Goal: Information Seeking & Learning: Get advice/opinions

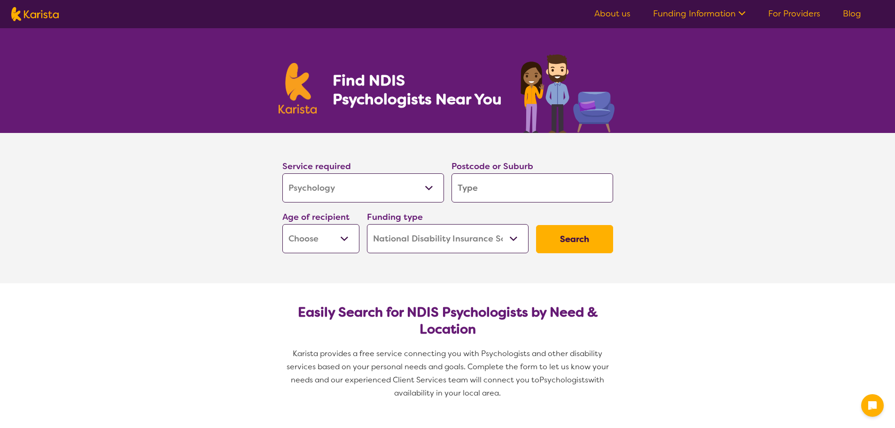
select select "Psychology"
select select "NDIS"
select select "Psychology"
select select "NDIS"
click at [534, 192] on input "search" at bounding box center [533, 187] width 162 height 29
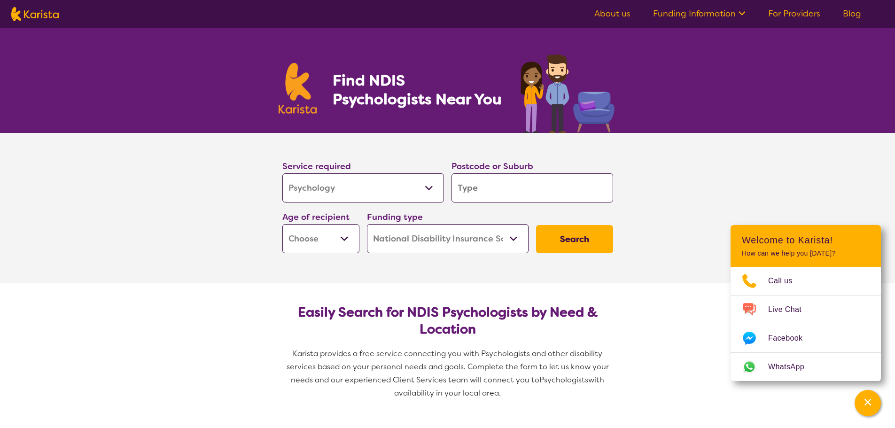
type input "3"
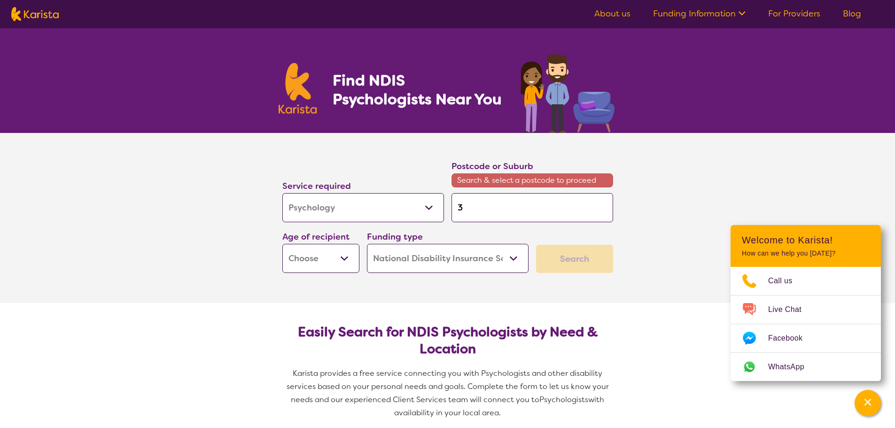
type input "30"
type input "304"
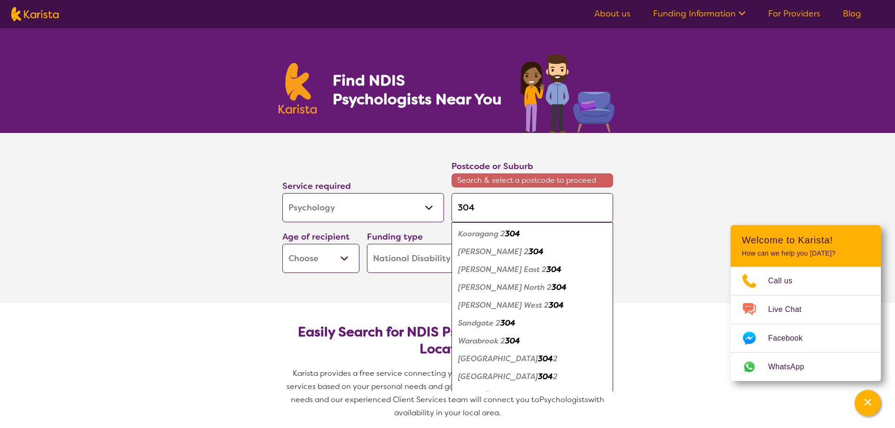
type input "3049"
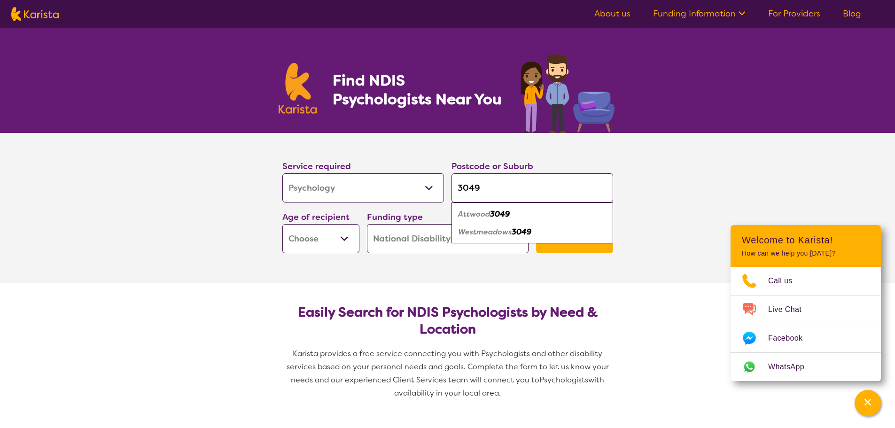
type input "3049"
click at [492, 237] on div "Westmeadows 3049" at bounding box center [532, 232] width 152 height 18
click at [510, 238] on select "Home Care Package (HCP) National Disability Insurance Scheme (NDIS) I don't know" at bounding box center [448, 238] width 162 height 29
select select "i-don-t-know"
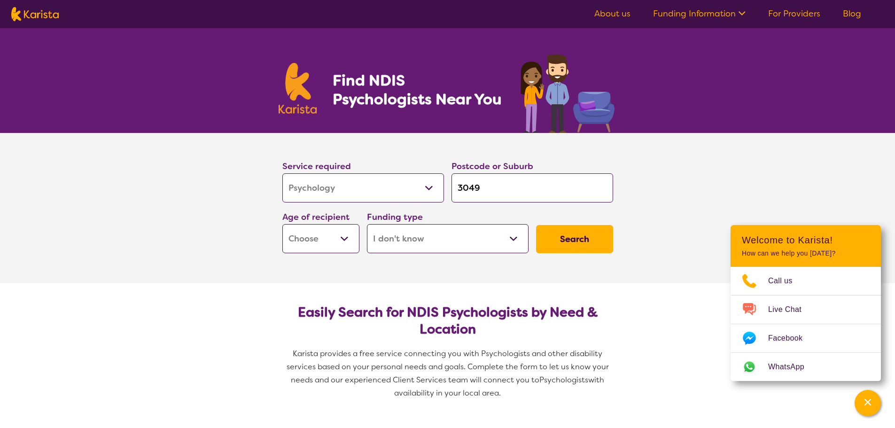
click at [367, 224] on select "Home Care Package (HCP) National Disability Insurance Scheme (NDIS) I don't know" at bounding box center [448, 238] width 162 height 29
select select "i-don-t-know"
click at [351, 243] on select "Early Childhood - 0 to 9 Child - 10 to 11 Adolescent - 12 to 17 Adult - 18 to 6…" at bounding box center [320, 238] width 77 height 29
select select "AS"
click at [282, 224] on select "Early Childhood - 0 to 9 Child - 10 to 11 Adolescent - 12 to 17 Adult - 18 to 6…" at bounding box center [320, 238] width 77 height 29
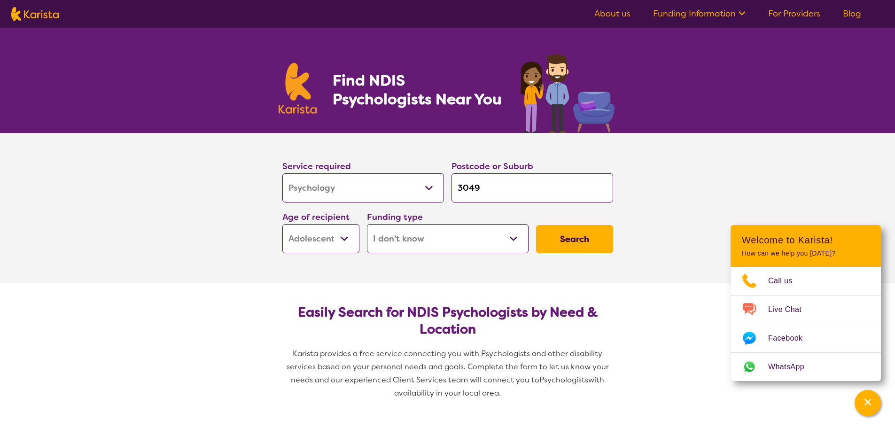
select select "AS"
click at [562, 245] on button "Search" at bounding box center [574, 239] width 77 height 28
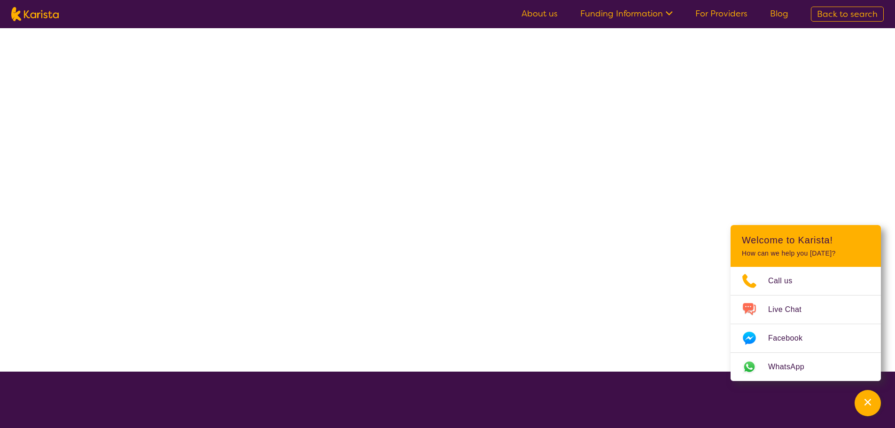
select select "Psychology"
select select "AS"
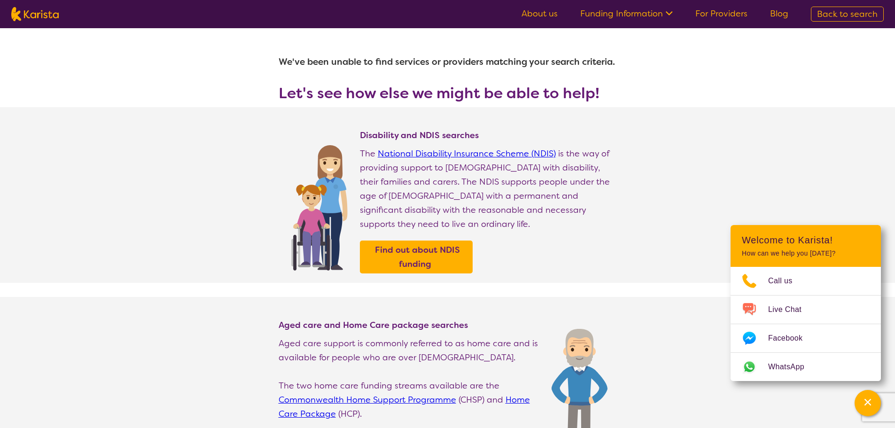
select select "Psychology"
select select "AS"
select select "NDIS"
select select "Psychology"
select select "AS"
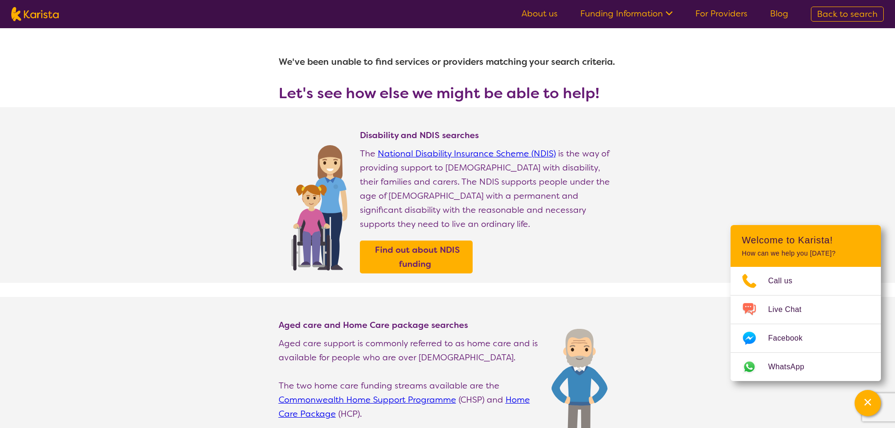
select select "NDIS"
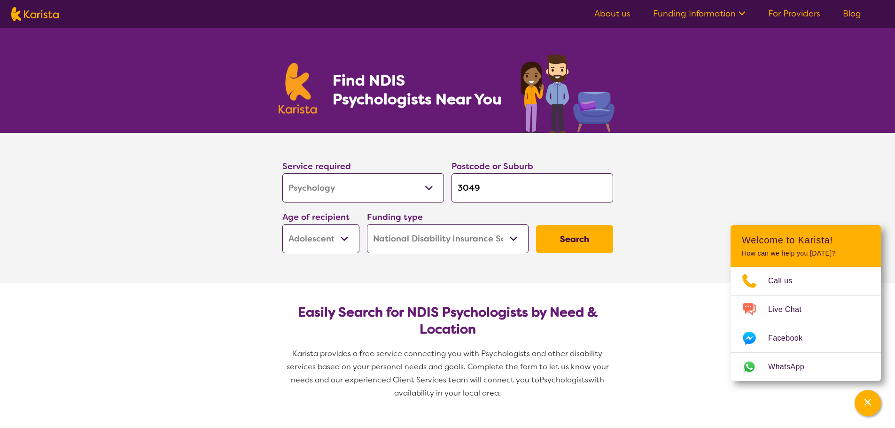
click at [512, 237] on select "Home Care Package (HCP) National Disability Insurance Scheme (NDIS) I don't know" at bounding box center [448, 238] width 162 height 29
select select "i-don-t-know"
click at [367, 224] on select "Home Care Package (HCP) National Disability Insurance Scheme (NDIS) I don't know" at bounding box center [448, 238] width 162 height 29
select select "i-don-t-know"
click at [557, 240] on button "Search" at bounding box center [574, 239] width 77 height 28
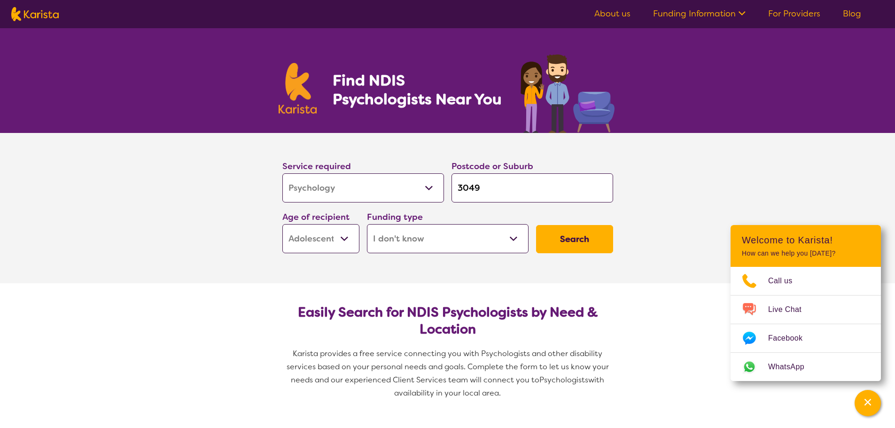
select select "Psychology"
select select "AS"
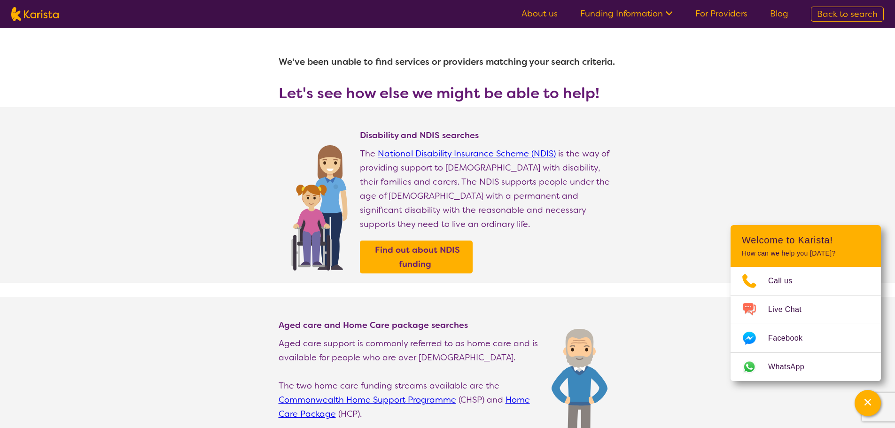
select select "Psychology"
select select "AS"
select select "NDIS"
select select "Psychology"
select select "AS"
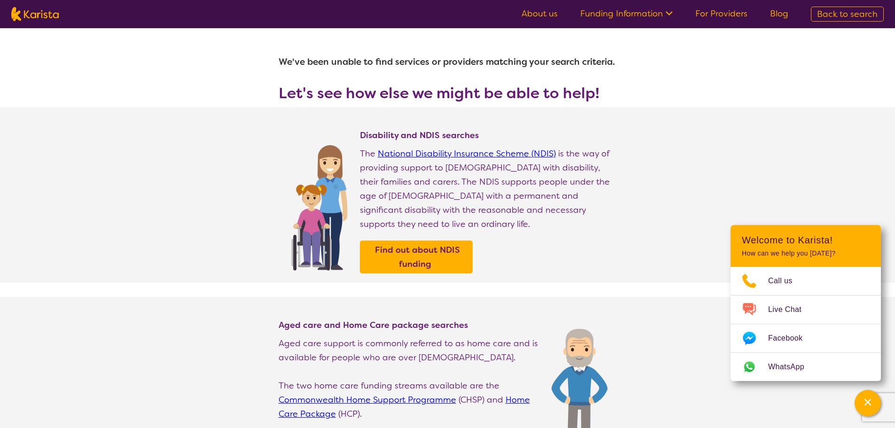
select select "NDIS"
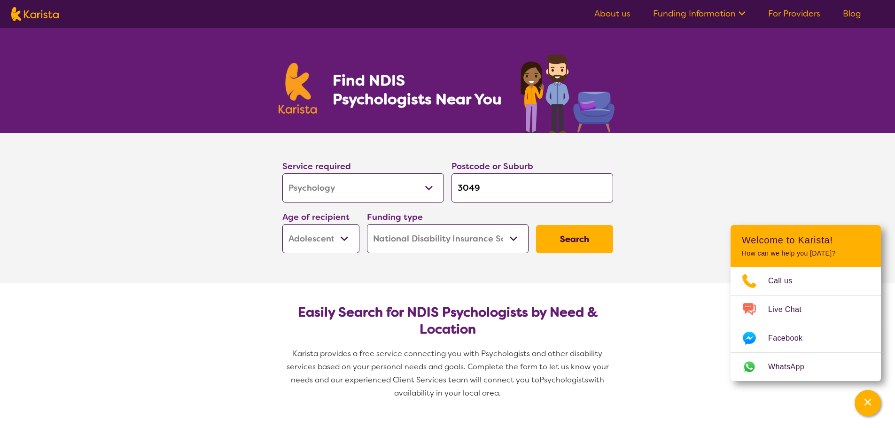
click at [475, 233] on select "Home Care Package (HCP) National Disability Insurance Scheme (NDIS) I don't know" at bounding box center [448, 238] width 162 height 29
select select "HCP"
click at [367, 224] on select "Home Care Package (HCP) National Disability Insurance Scheme (NDIS) I don't know" at bounding box center [448, 238] width 162 height 29
select select "HCP"
click at [481, 243] on select "Home Care Package (HCP) National Disability Insurance Scheme (NDIS) I don't know" at bounding box center [448, 238] width 162 height 29
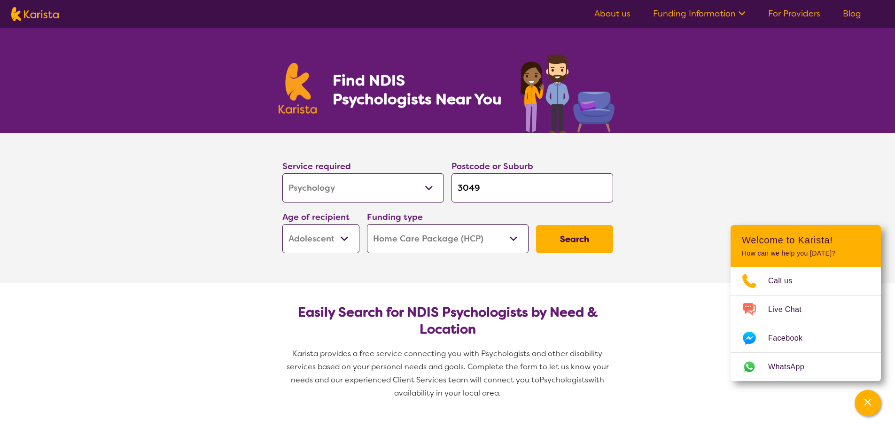
select select "NDIS"
click at [367, 224] on select "Home Care Package (HCP) National Disability Insurance Scheme (NDIS) I don't know" at bounding box center [448, 238] width 162 height 29
select select "NDIS"
click at [573, 242] on button "Search" at bounding box center [574, 239] width 77 height 28
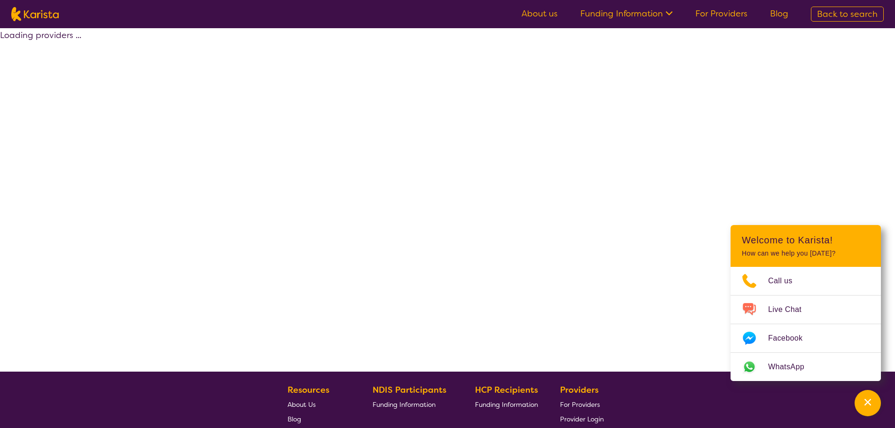
select select "by_score"
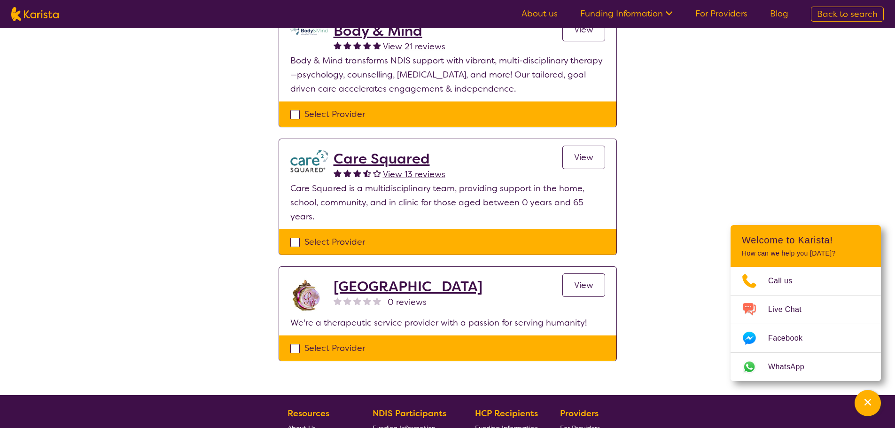
scroll to position [799, 0]
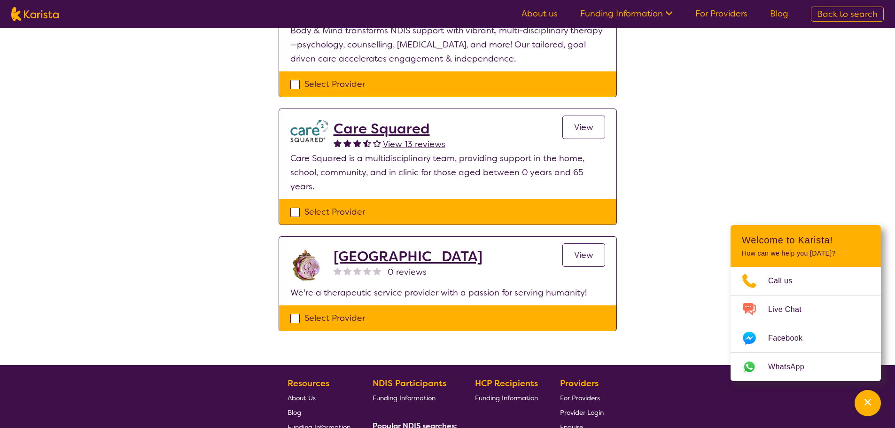
select select "Psychology"
select select "AS"
select select "NDIS"
select select "Psychology"
select select "AS"
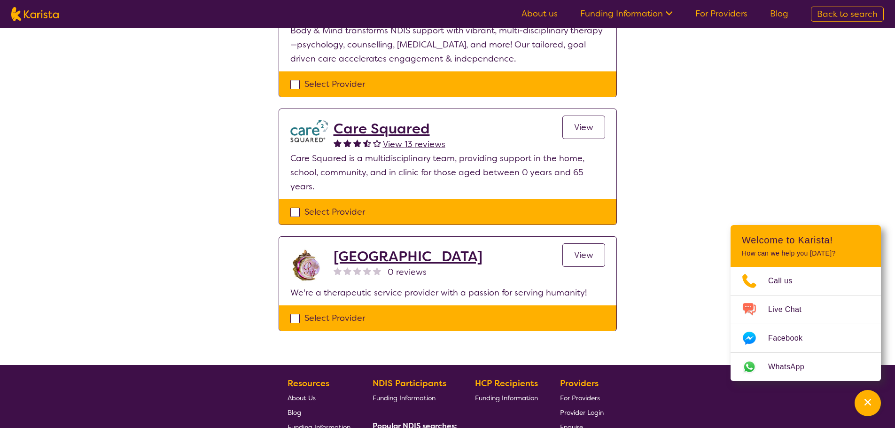
select select "NDIS"
